Goal: Transaction & Acquisition: Purchase product/service

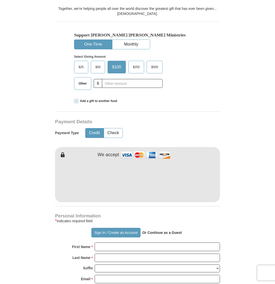
scroll to position [177, 0]
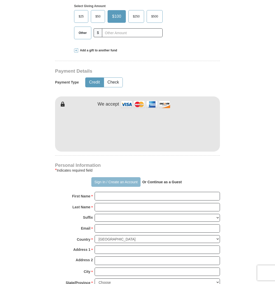
click at [115, 184] on button "Sign In / Create an Account" at bounding box center [115, 182] width 49 height 10
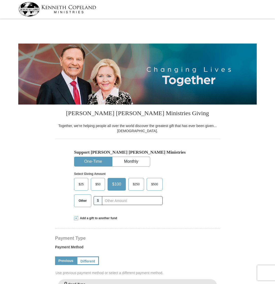
select select "[GEOGRAPHIC_DATA]"
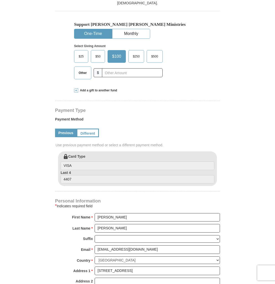
scroll to position [152, 0]
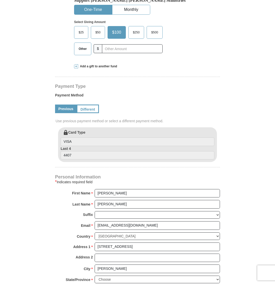
click at [87, 66] on span "Add a gift to another fund" at bounding box center [97, 66] width 39 height 4
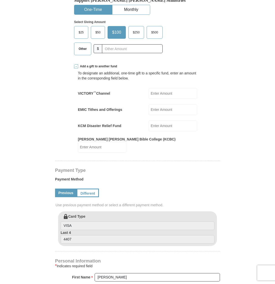
click at [162, 111] on input "EMIC Tithes and Offerings" at bounding box center [173, 109] width 48 height 11
click at [162, 94] on input "VICTORY ™ Channel" at bounding box center [173, 93] width 48 height 11
type input "20"
click at [165, 113] on input "EMIC Tithes and Offerings" at bounding box center [173, 109] width 48 height 11
type input "5"
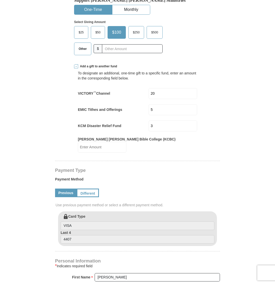
type input "3"
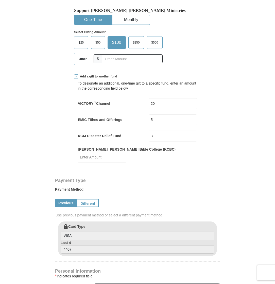
scroll to position [127, 0]
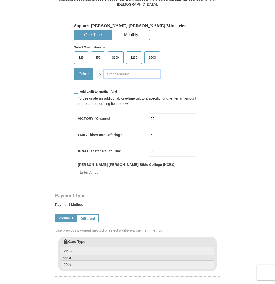
click at [133, 75] on input "text" at bounding box center [132, 74] width 56 height 9
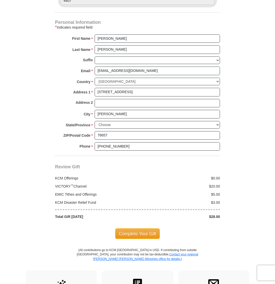
scroll to position [406, 0]
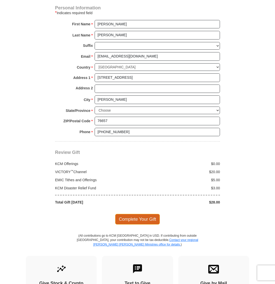
click at [134, 214] on span "Complete Your Gift" at bounding box center [137, 219] width 45 height 11
